Goal: Check status: Check status

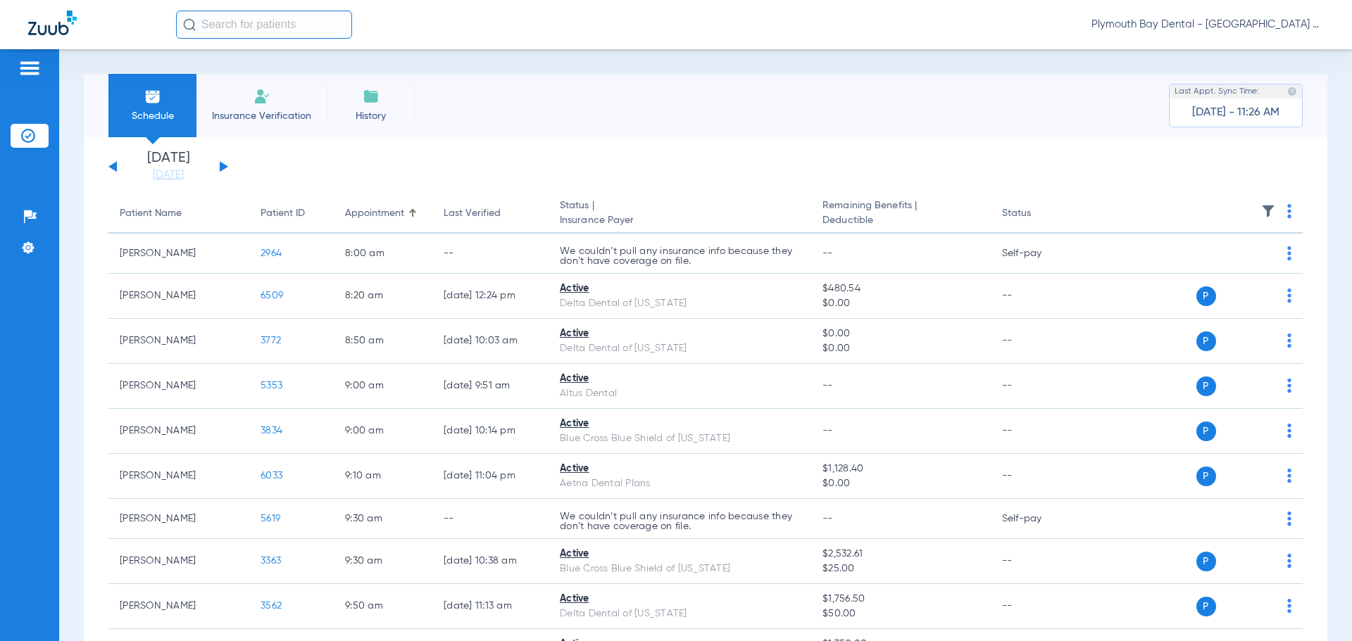
click at [225, 168] on button at bounding box center [224, 166] width 8 height 11
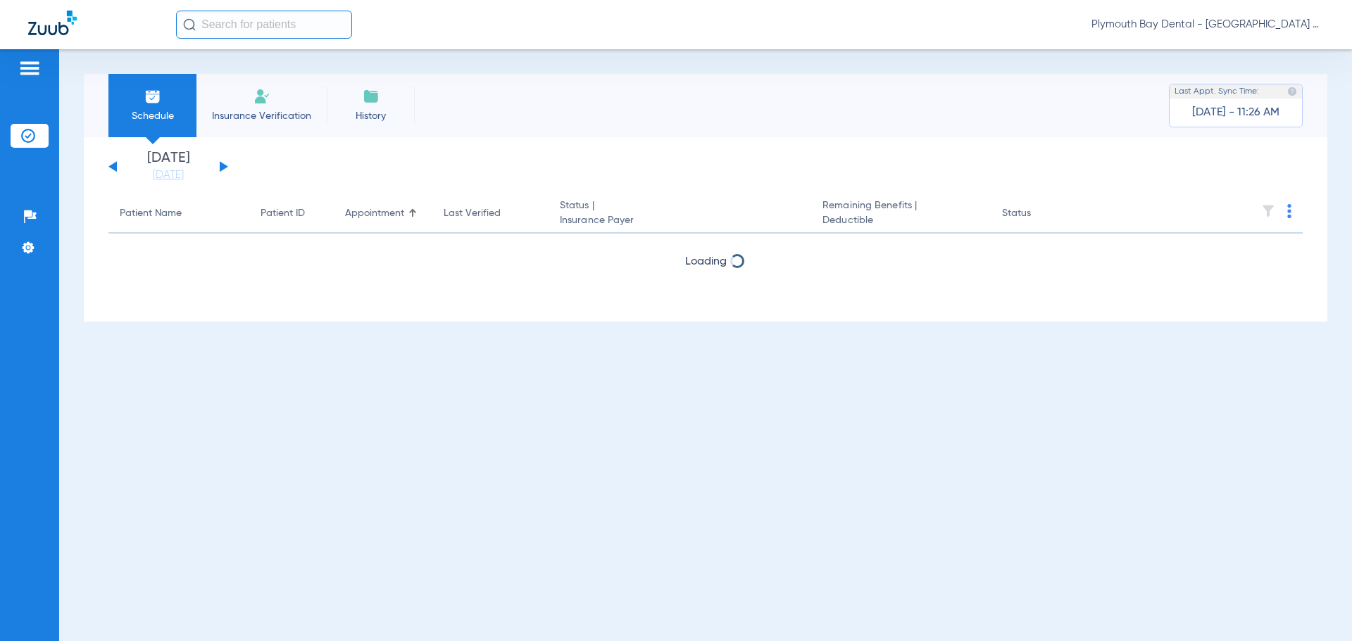
click at [225, 168] on button at bounding box center [224, 166] width 8 height 11
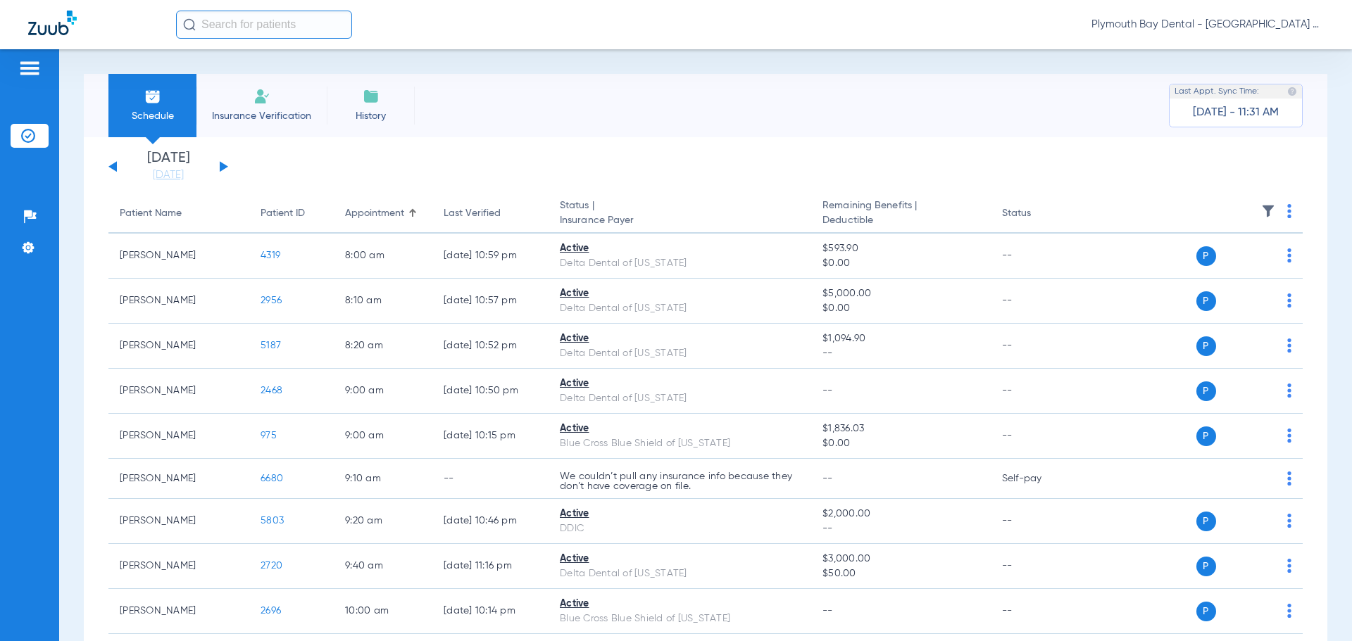
click at [801, 167] on app-single-date-navigator "[DATE] [DATE] [DATE] [DATE] [DATE] [DATE] [DATE] [DATE] [DATE] [DATE] [DATE] [D…" at bounding box center [705, 166] width 1194 height 31
